Goal: Information Seeking & Learning: Find specific page/section

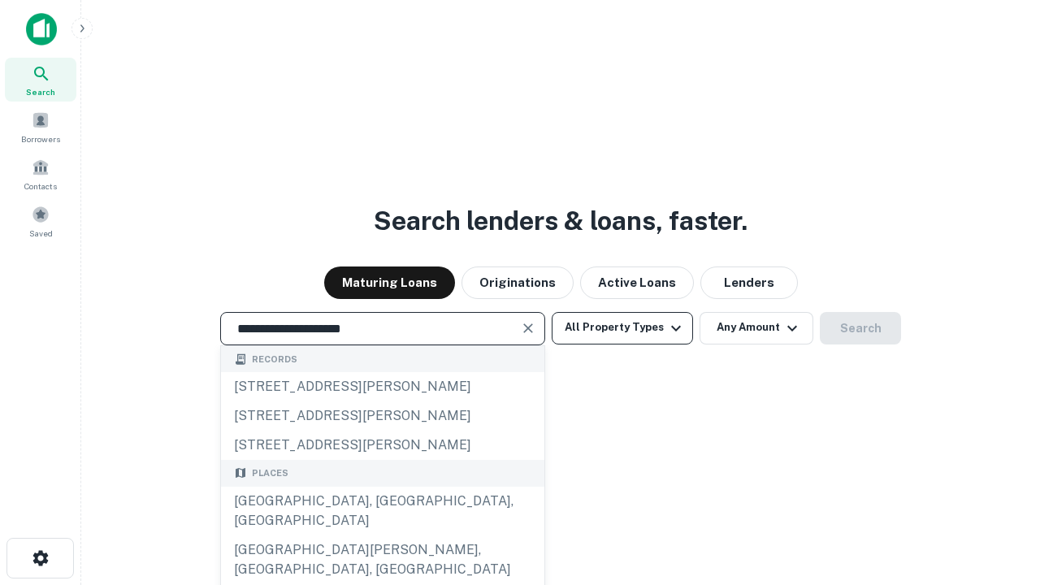
click at [382, 535] on div "Santa Monica, CA, USA" at bounding box center [382, 511] width 323 height 49
click at [622, 327] on button "All Property Types" at bounding box center [621, 328] width 141 height 32
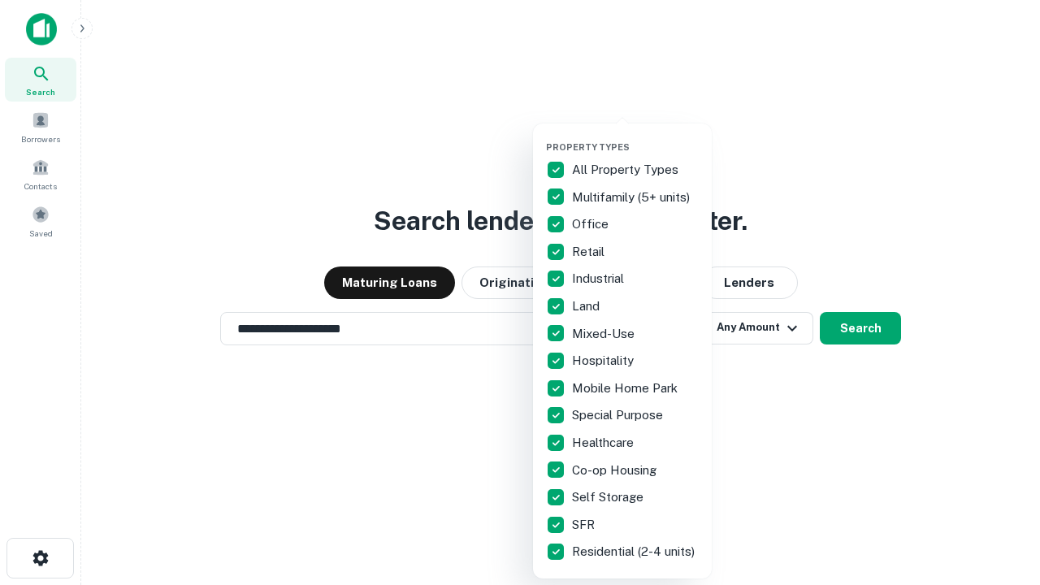
type input "**********"
click at [635, 136] on button "button" at bounding box center [635, 136] width 179 height 1
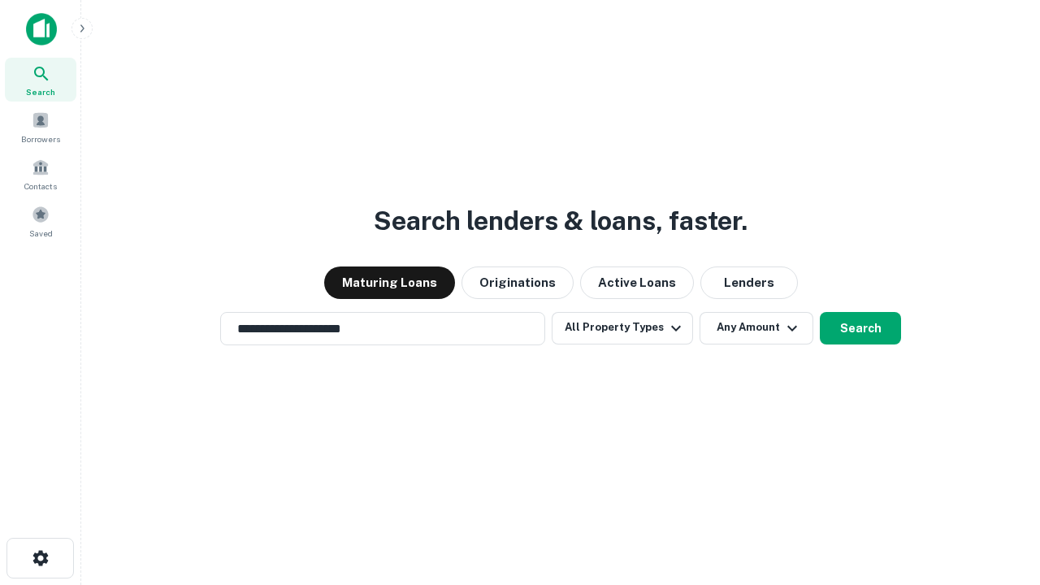
scroll to position [25, 0]
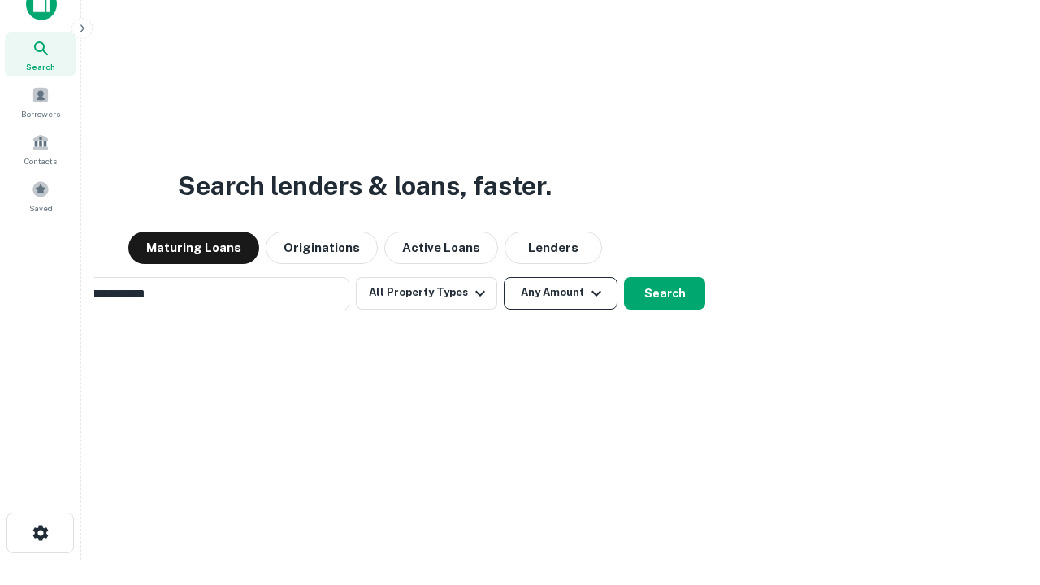
click at [504, 277] on button "Any Amount" at bounding box center [561, 293] width 114 height 32
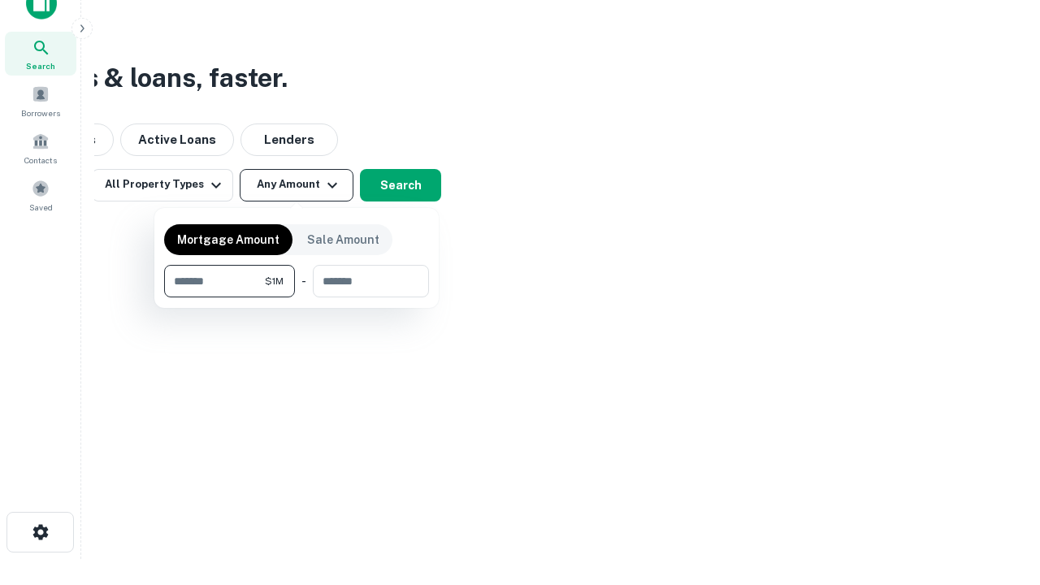
type input "*******"
click at [296, 297] on button "button" at bounding box center [296, 297] width 265 height 1
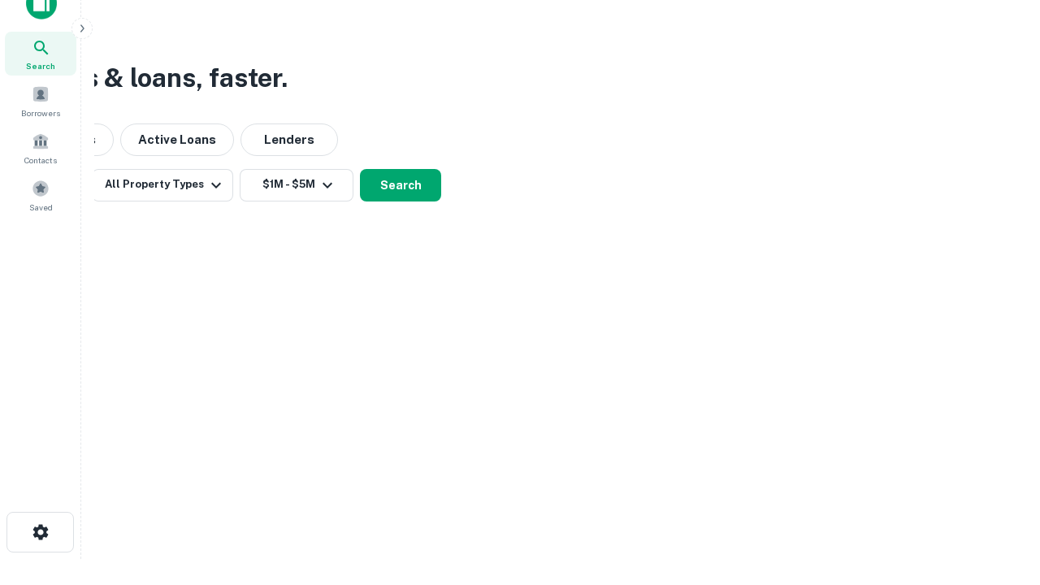
scroll to position [25, 0]
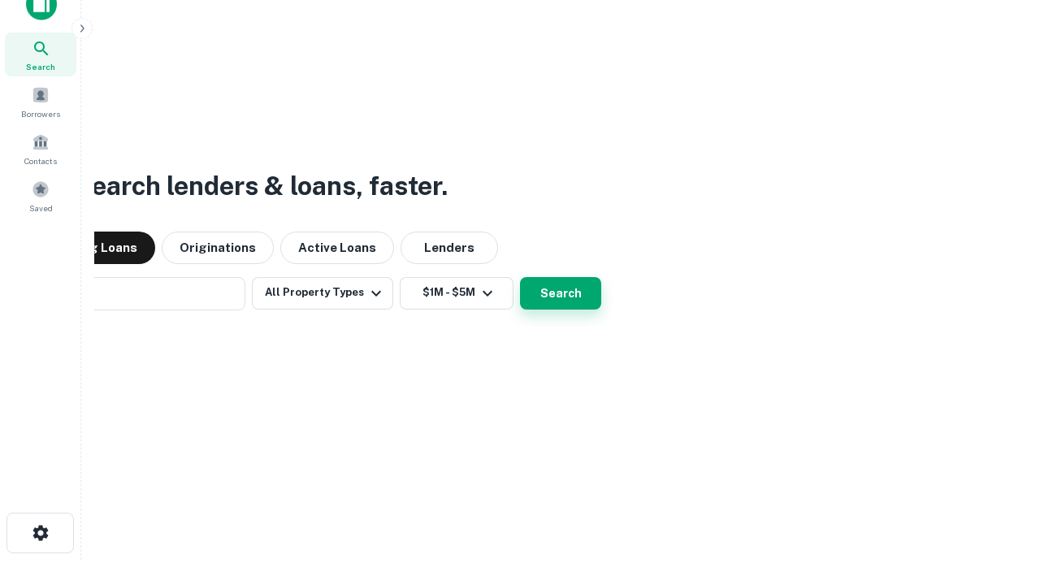
click at [520, 277] on button "Search" at bounding box center [560, 293] width 81 height 32
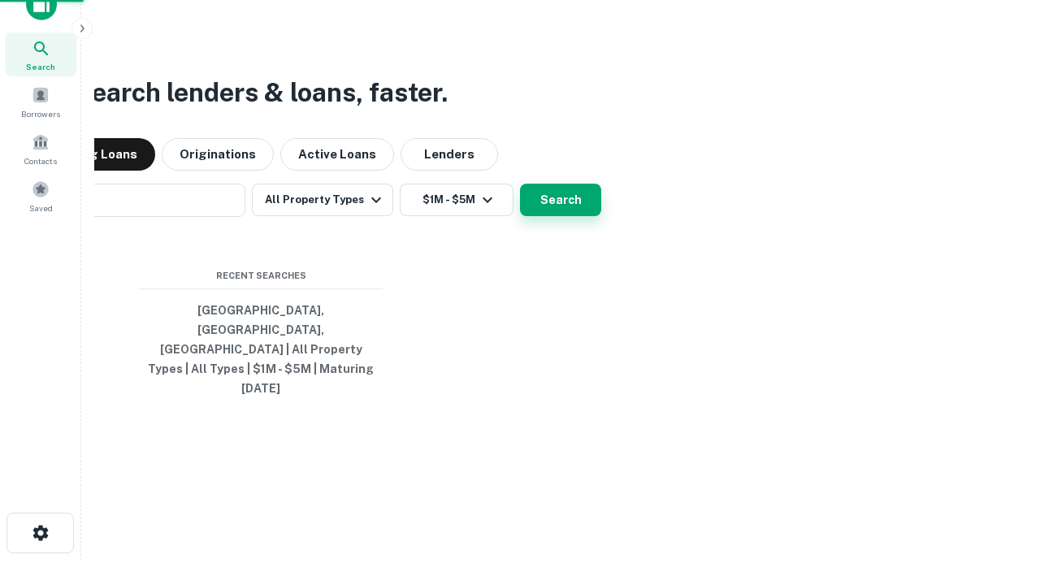
scroll to position [26, 0]
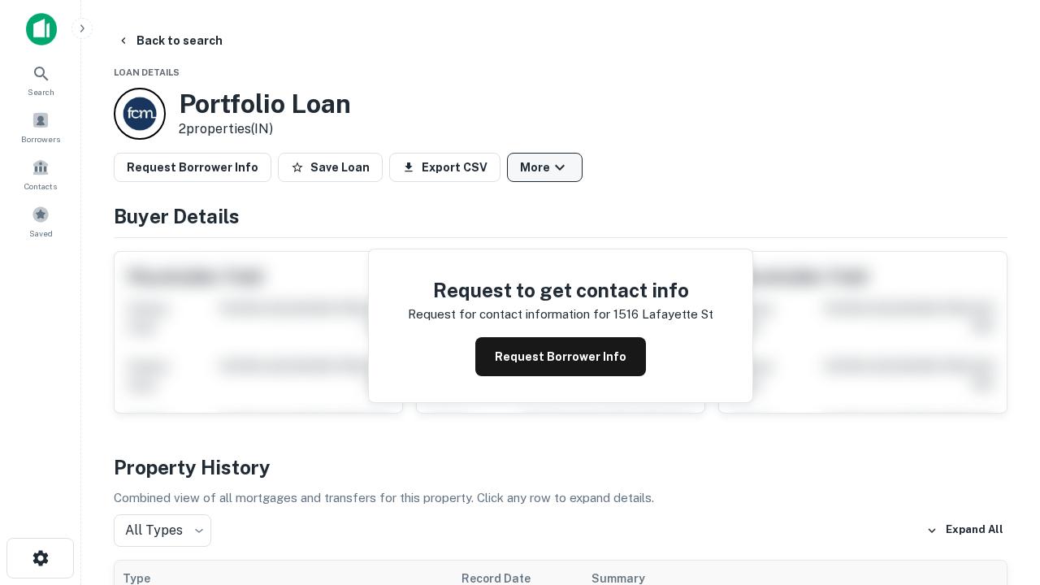
click at [544, 167] on button "More" at bounding box center [545, 167] width 76 height 29
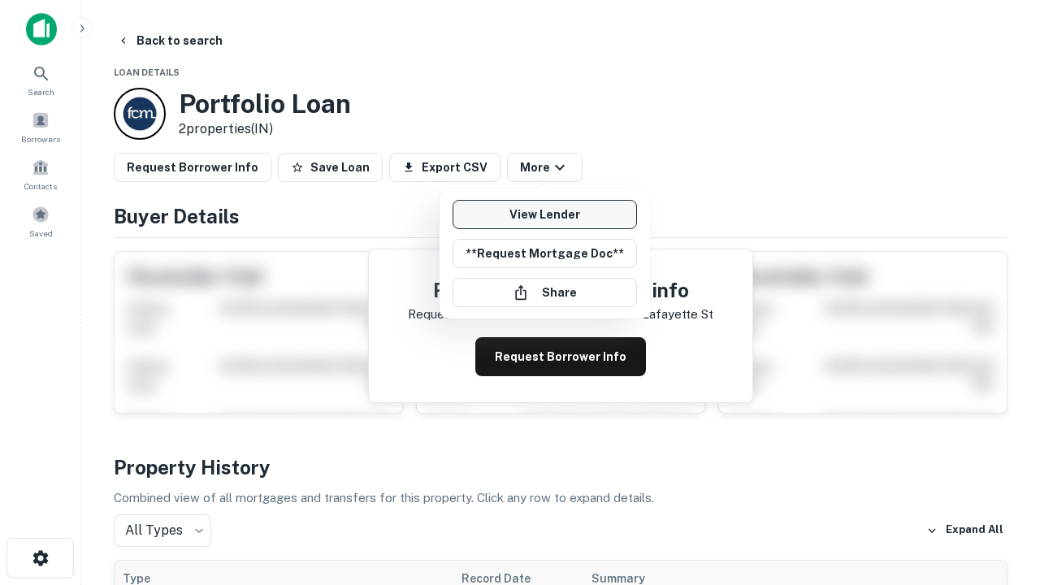
click at [544, 214] on link "View Lender" at bounding box center [544, 214] width 184 height 29
